Goal: Information Seeking & Learning: Learn about a topic

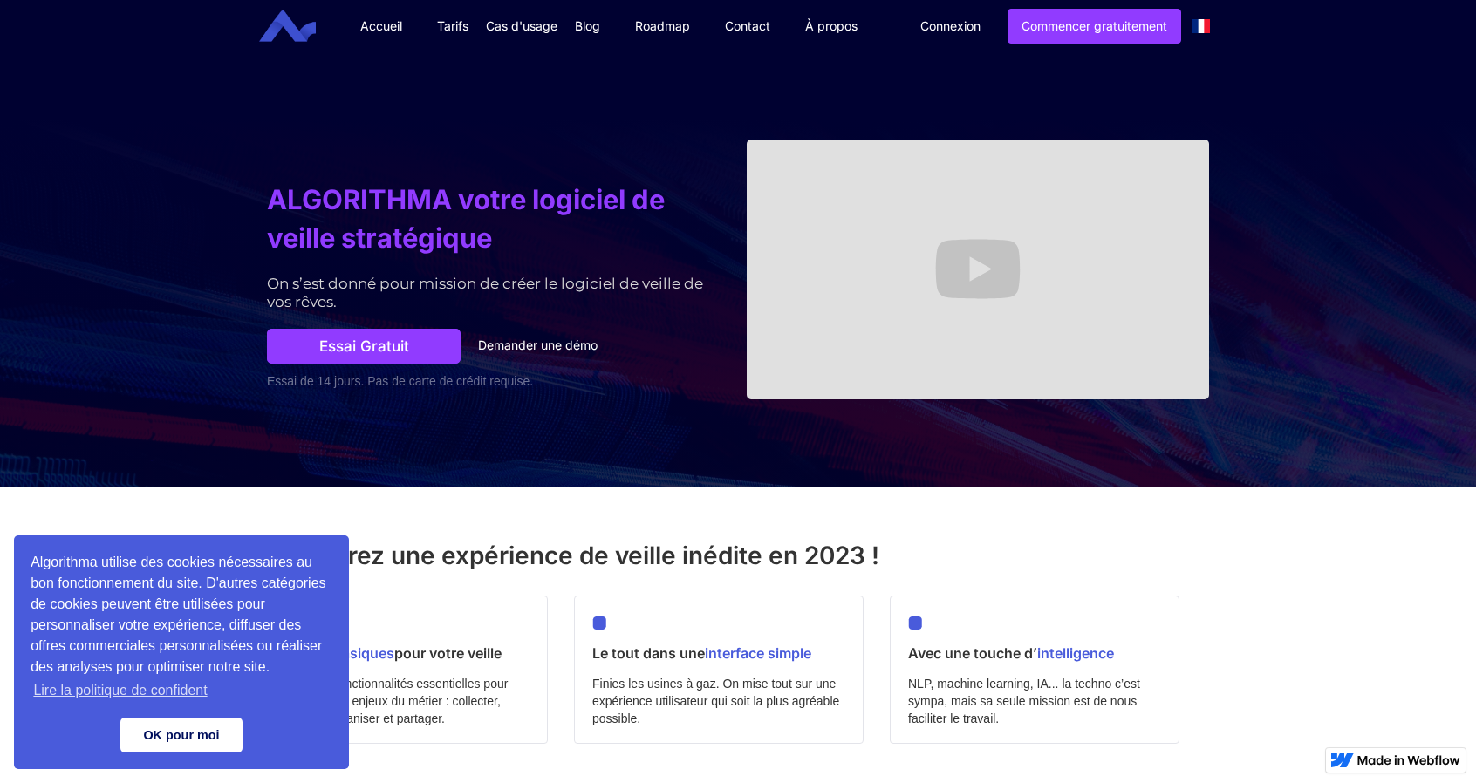
click at [202, 732] on link "OK pour moi" at bounding box center [181, 735] width 122 height 35
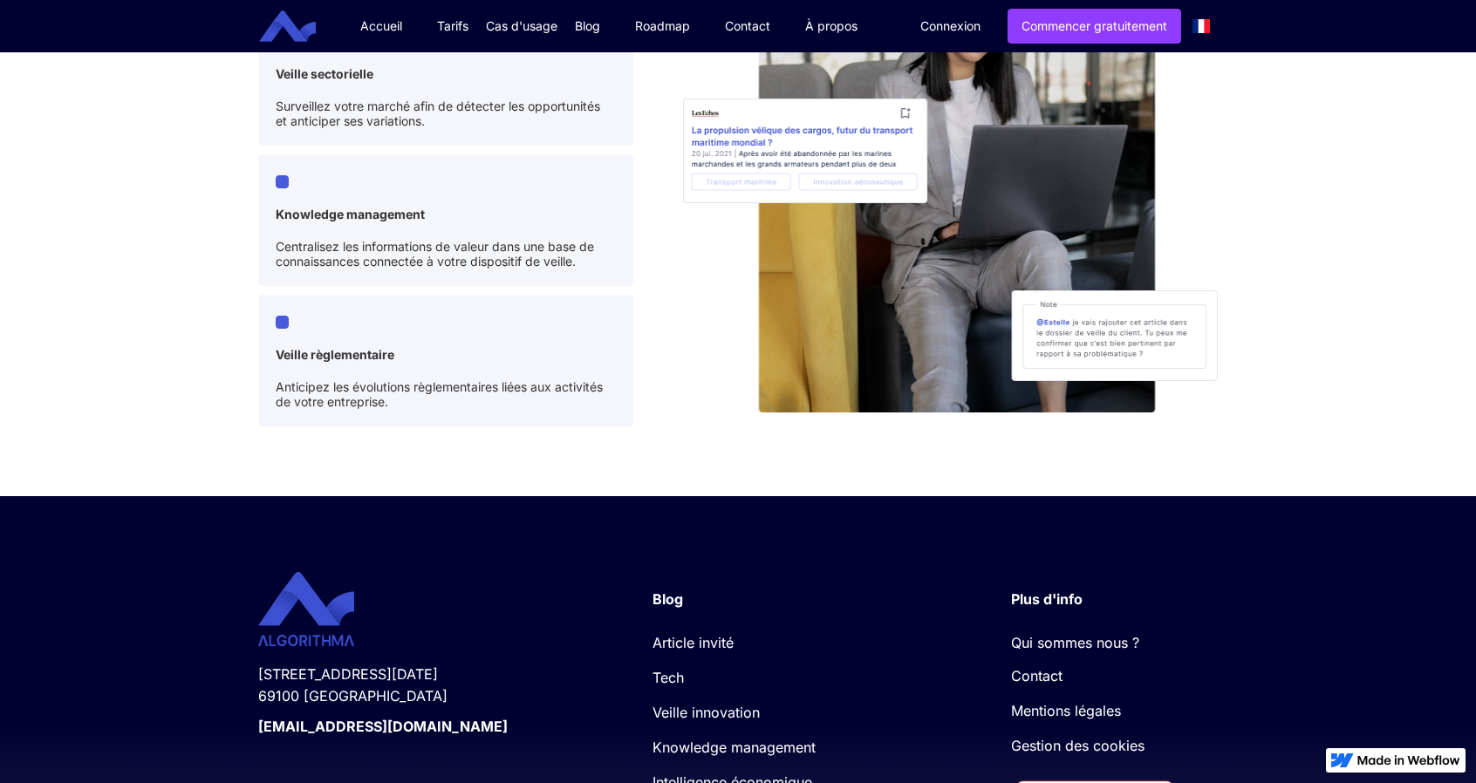
scroll to position [4694, 0]
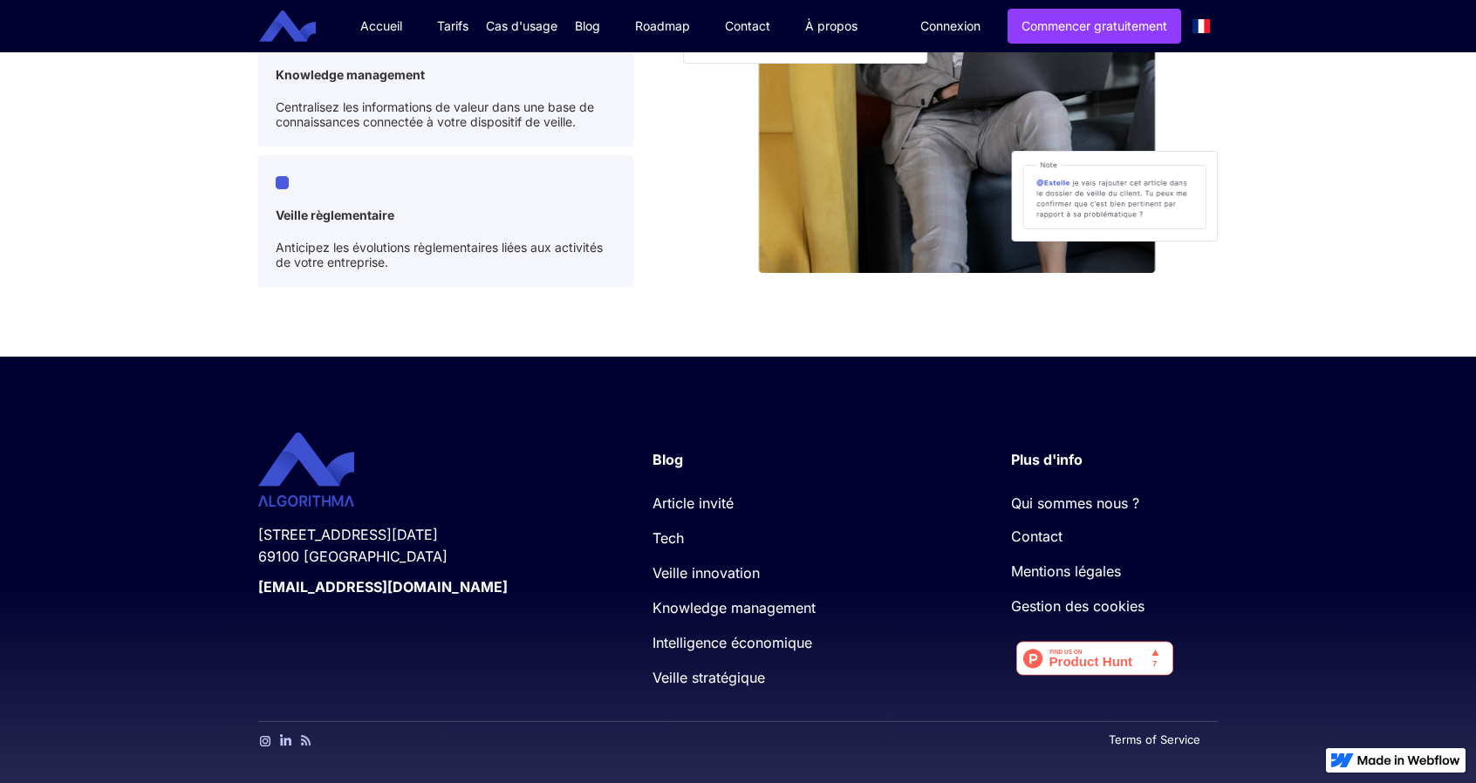
click at [1064, 496] on link "Qui sommes nous ?" at bounding box center [1105, 498] width 189 height 35
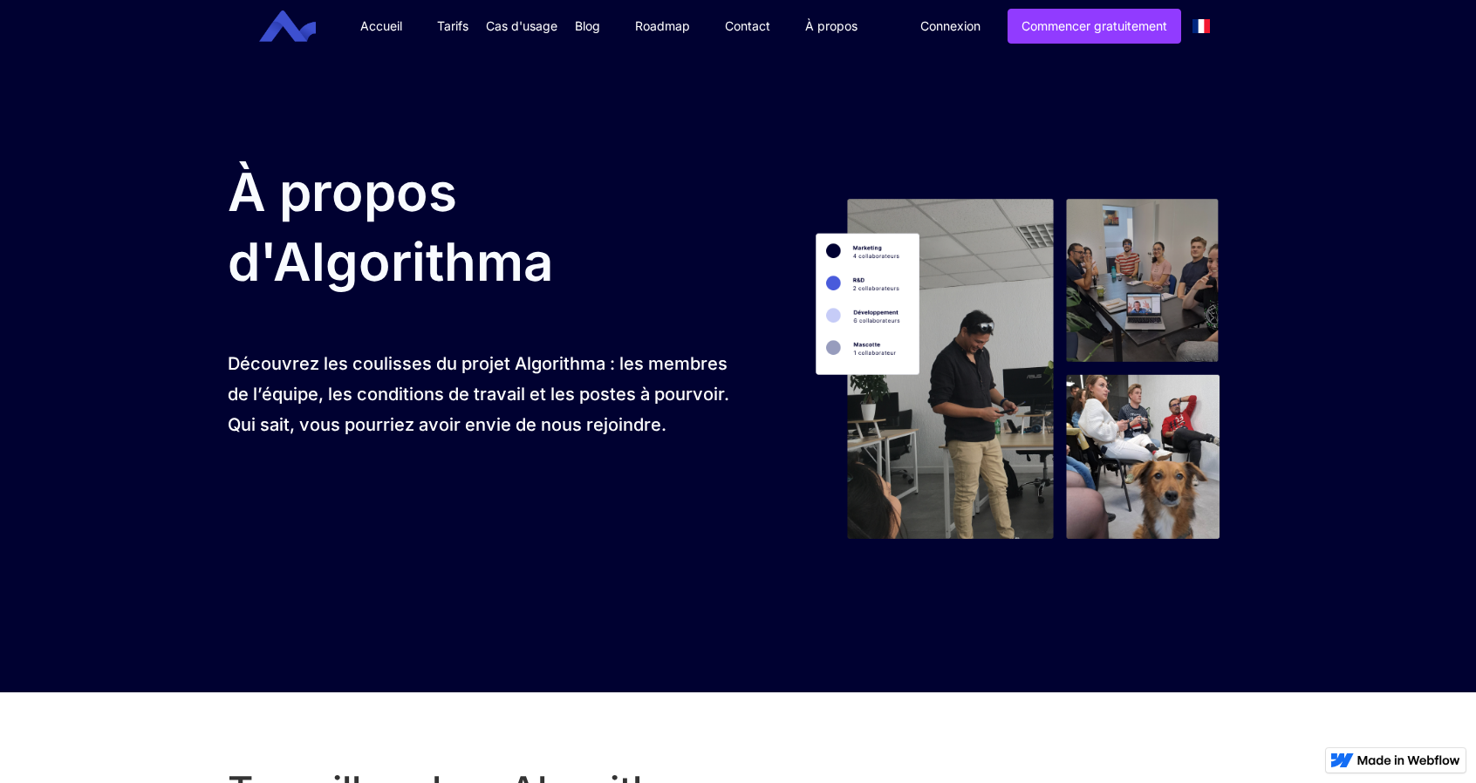
click at [1074, 324] on img at bounding box center [1023, 359] width 452 height 422
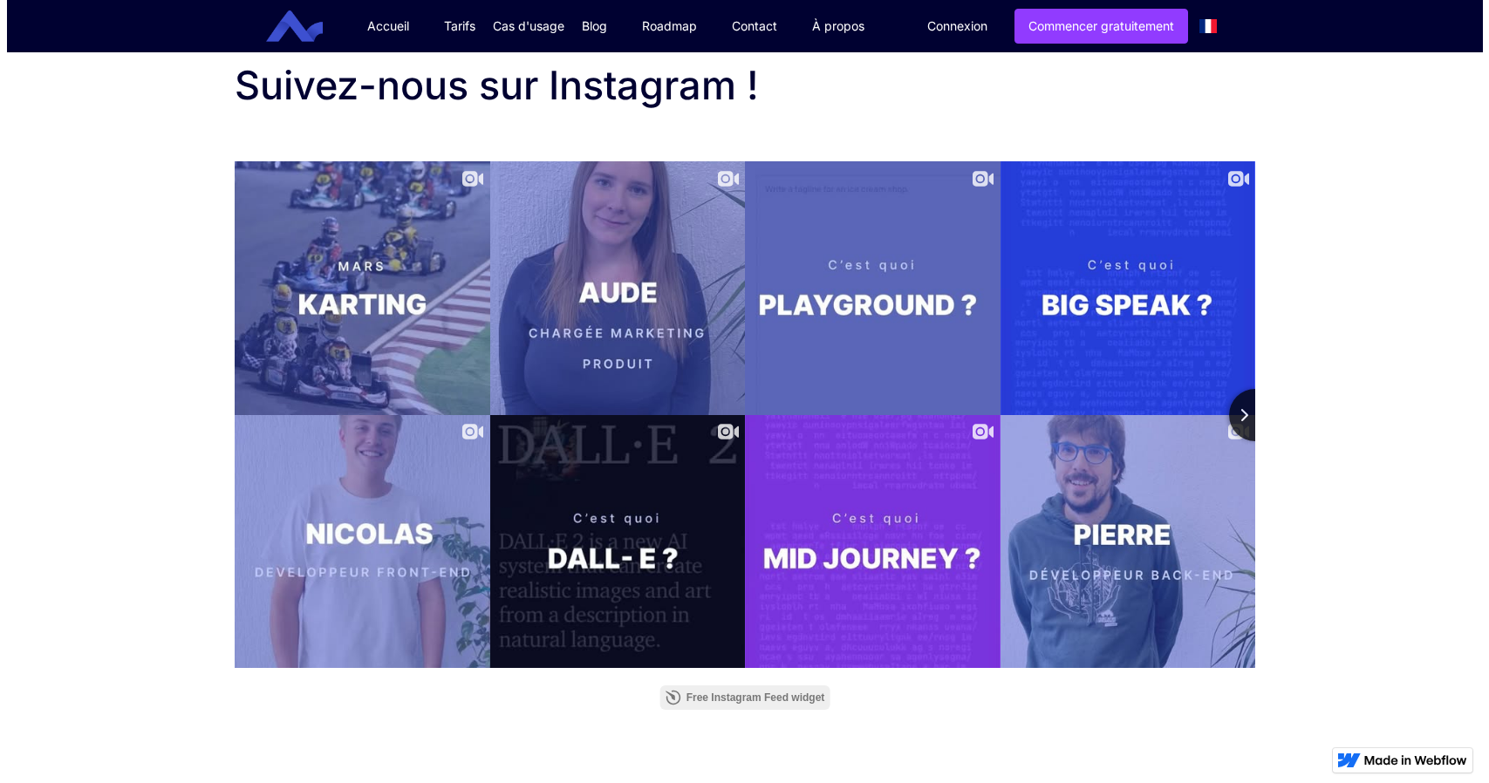
scroll to position [3498, 0]
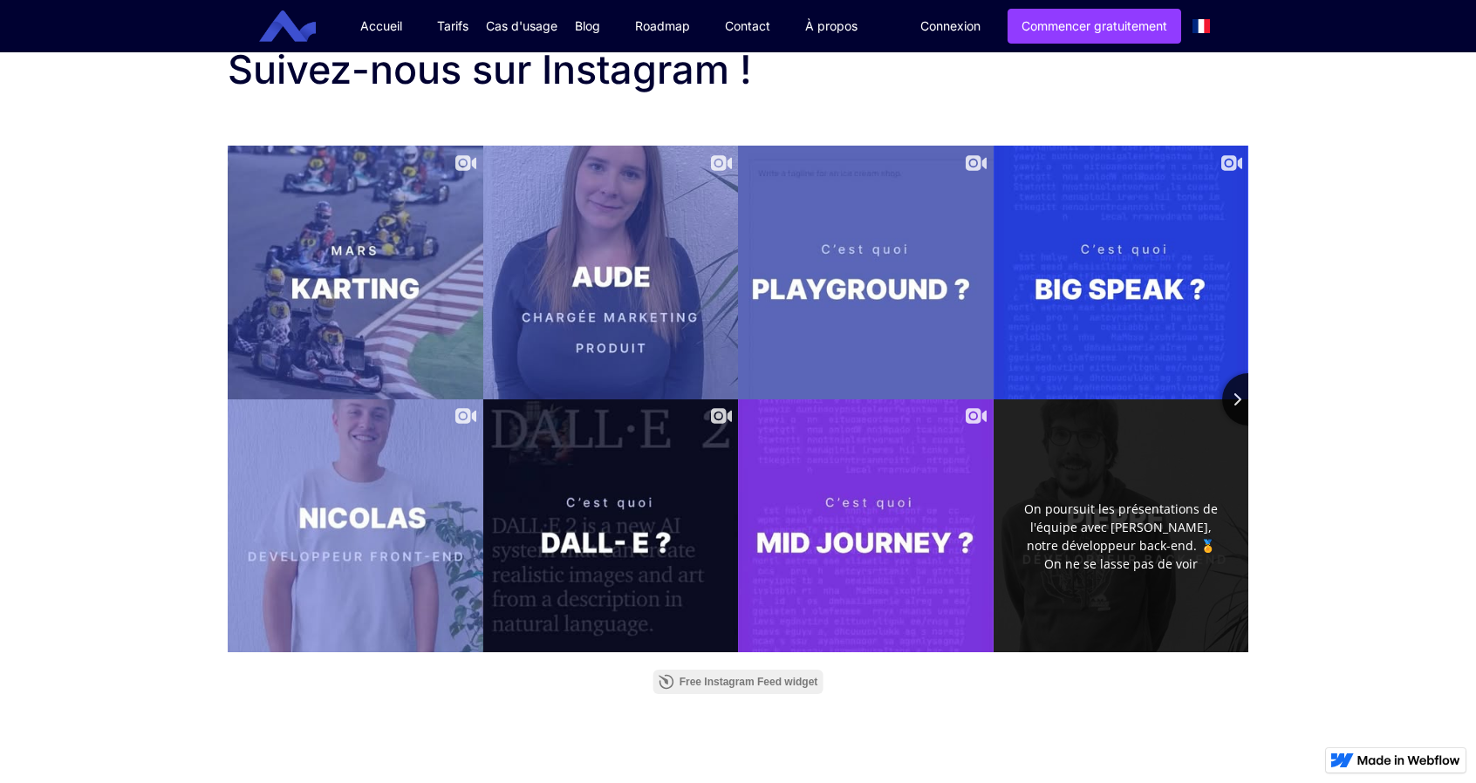
click at [1092, 483] on div "On poursuit les présentations de l'équipe avec [PERSON_NAME], notre développeur…" at bounding box center [1121, 525] width 206 height 101
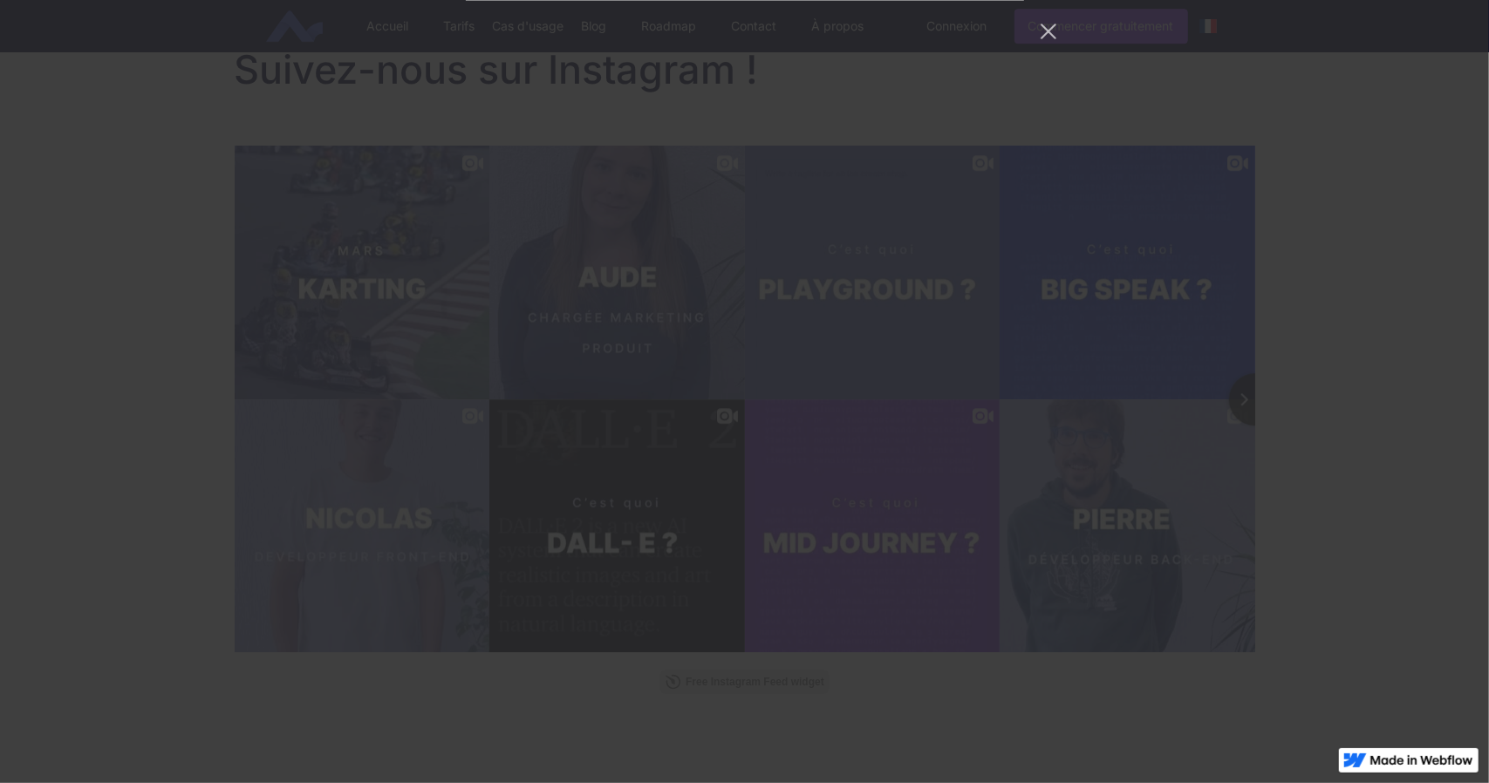
scroll to position [9696, 0]
